Goal: Transaction & Acquisition: Purchase product/service

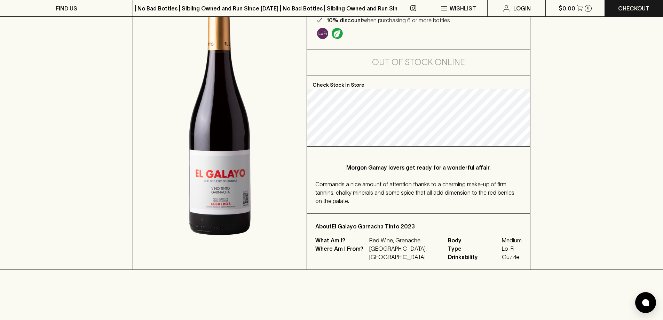
scroll to position [70, 0]
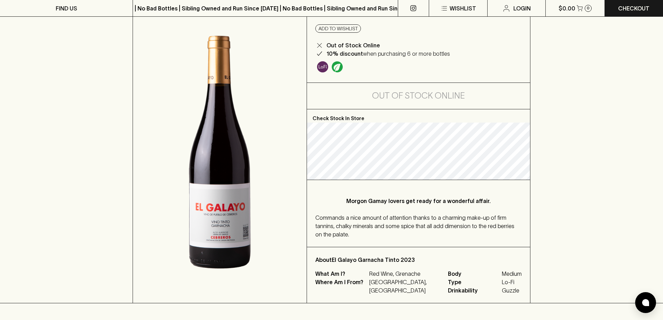
click at [225, 83] on img at bounding box center [220, 152] width 174 height 301
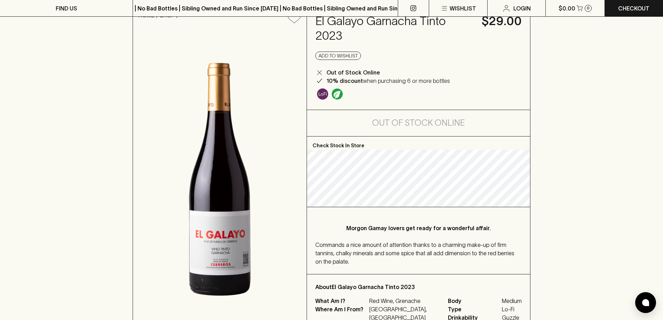
scroll to position [0, 0]
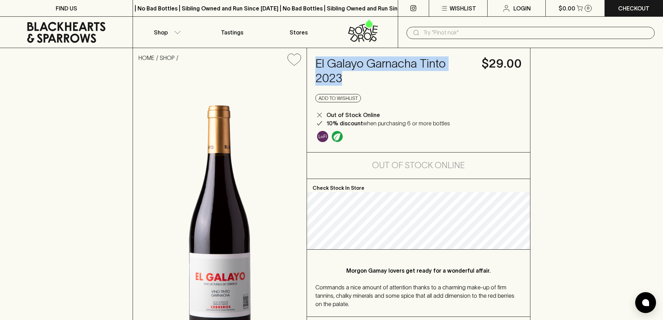
drag, startPoint x: 317, startPoint y: 61, endPoint x: 350, endPoint y: 76, distance: 36.0
click at [350, 76] on h4 "El Galayo Garnacha Tinto 2023" at bounding box center [394, 70] width 158 height 29
copy h4 "El Galayo Garnacha Tinto 2023"
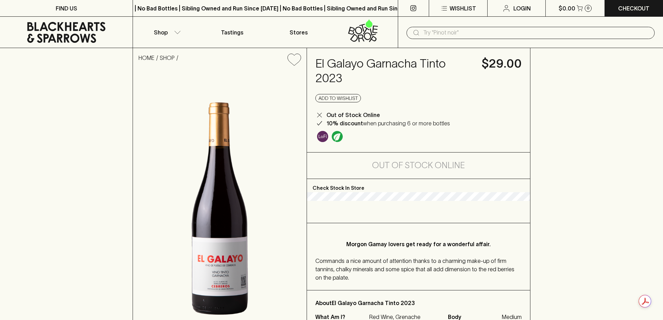
scroll to position [70, 0]
